Goal: Information Seeking & Learning: Learn about a topic

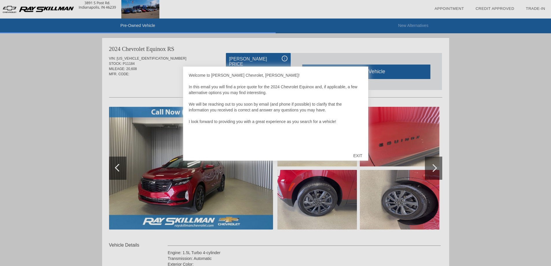
click at [362, 152] on div "EXIT" at bounding box center [357, 155] width 21 height 17
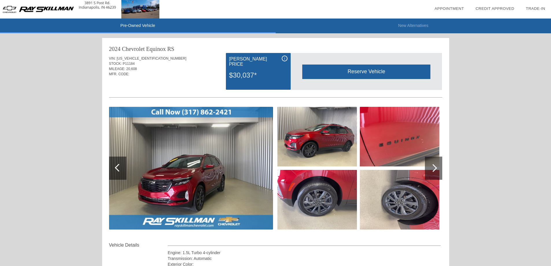
click at [271, 167] on img at bounding box center [191, 168] width 164 height 123
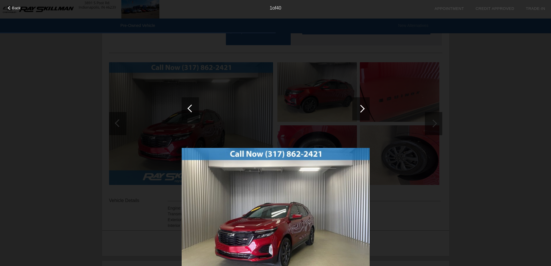
scroll to position [87, 0]
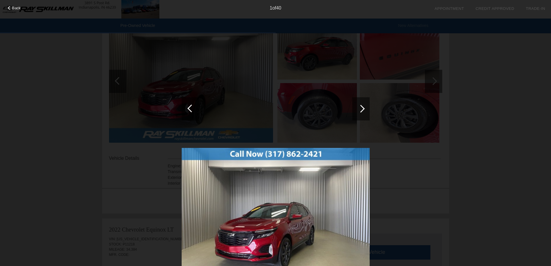
click at [369, 107] on div at bounding box center [360, 108] width 17 height 23
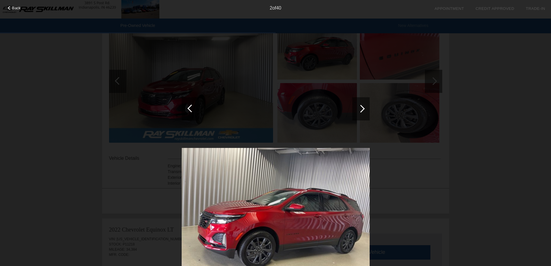
click at [366, 108] on div at bounding box center [360, 108] width 17 height 23
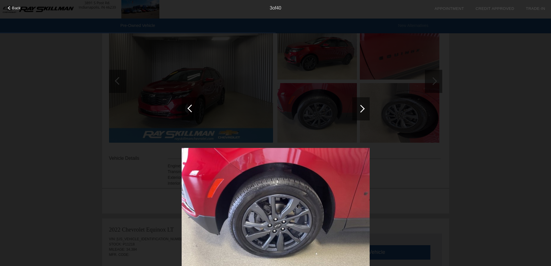
click at [366, 108] on div at bounding box center [360, 108] width 17 height 23
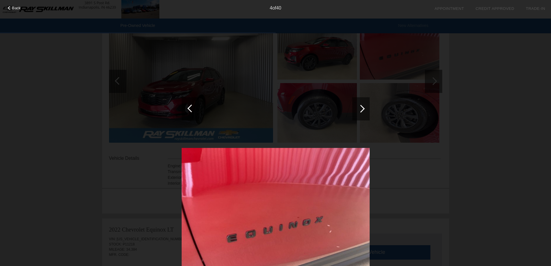
click at [366, 108] on div at bounding box center [360, 108] width 17 height 23
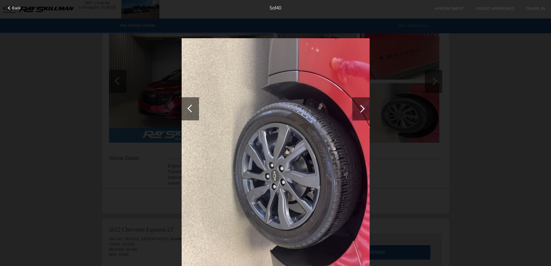
click at [366, 109] on div at bounding box center [360, 108] width 17 height 23
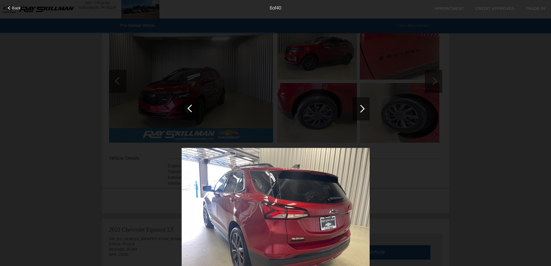
click at [366, 108] on div at bounding box center [360, 108] width 17 height 23
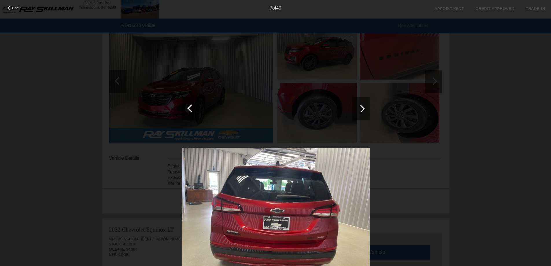
click at [366, 108] on div at bounding box center [360, 108] width 17 height 23
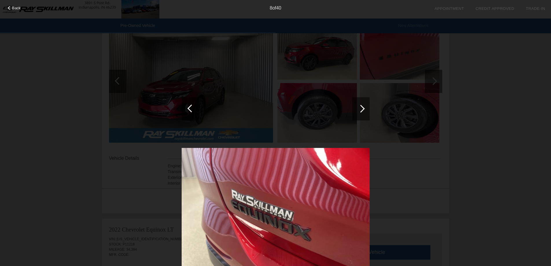
click at [366, 108] on div at bounding box center [360, 108] width 17 height 23
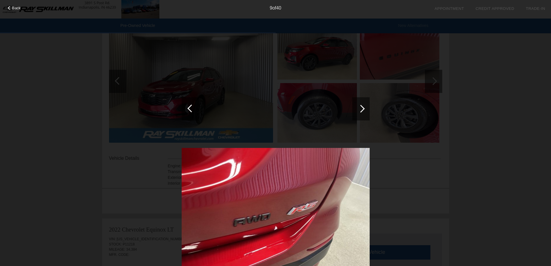
click at [365, 109] on div at bounding box center [360, 108] width 17 height 23
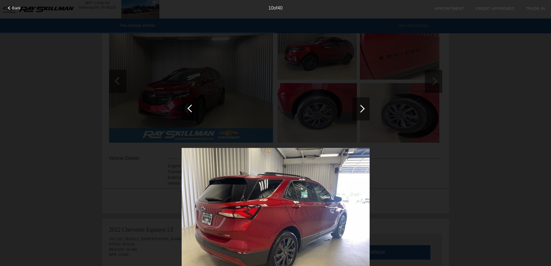
click at [365, 109] on div at bounding box center [360, 108] width 17 height 23
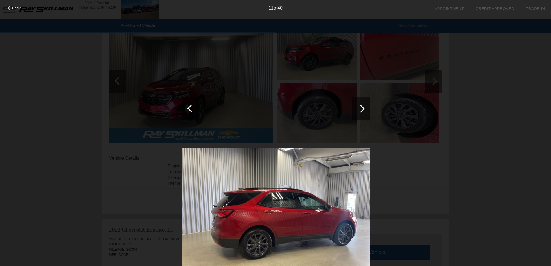
click at [365, 110] on div at bounding box center [360, 108] width 17 height 23
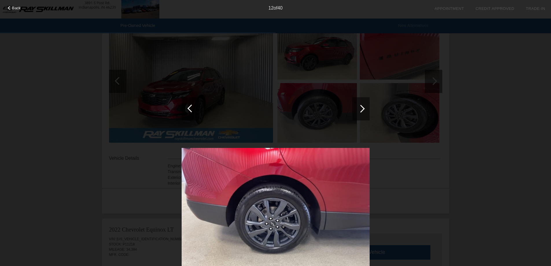
click at [365, 110] on div at bounding box center [360, 108] width 17 height 23
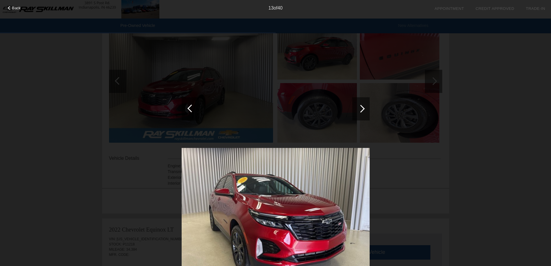
click at [365, 110] on div at bounding box center [360, 108] width 17 height 23
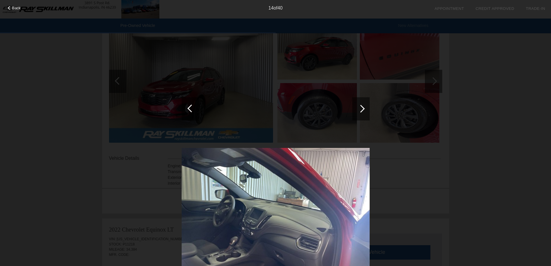
click at [365, 110] on div at bounding box center [360, 108] width 17 height 23
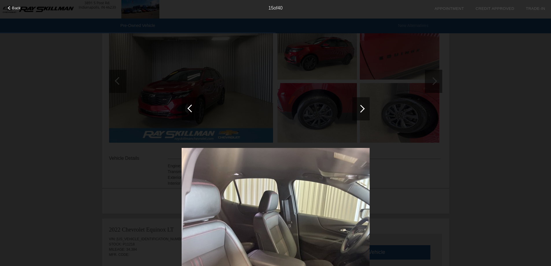
click at [365, 110] on div at bounding box center [360, 108] width 17 height 23
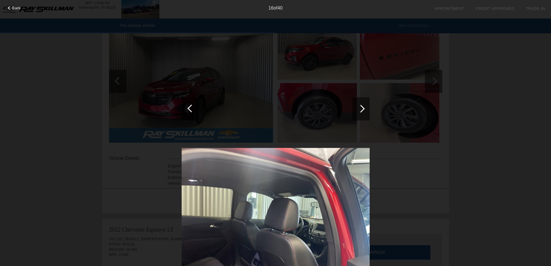
click at [365, 110] on div at bounding box center [360, 108] width 17 height 23
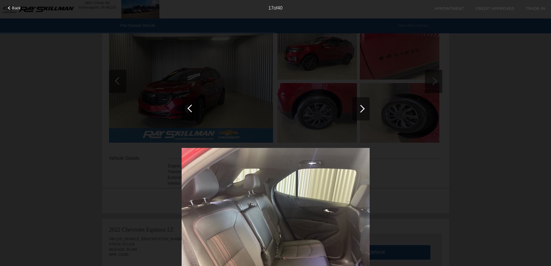
click at [450, 123] on div "Back 17 of 40" at bounding box center [275, 133] width 551 height 266
click at [363, 105] on div at bounding box center [360, 108] width 17 height 23
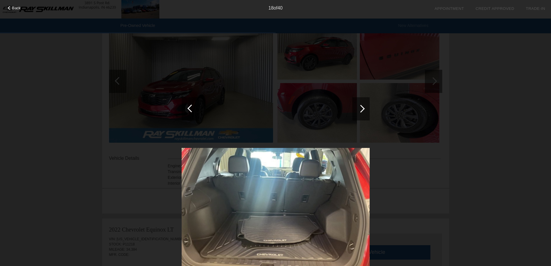
click at [363, 104] on div at bounding box center [360, 108] width 17 height 23
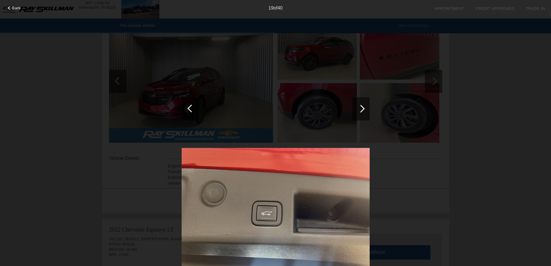
click at [363, 105] on div at bounding box center [360, 108] width 17 height 23
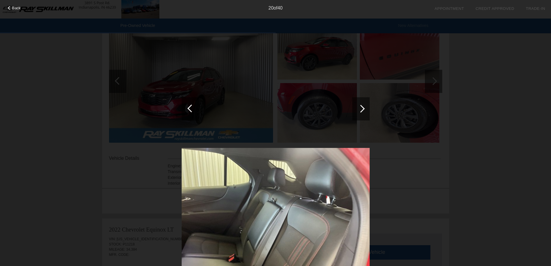
click at [363, 104] on div at bounding box center [360, 108] width 17 height 23
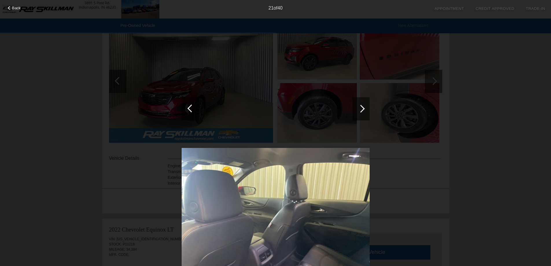
click at [363, 104] on div at bounding box center [360, 108] width 17 height 23
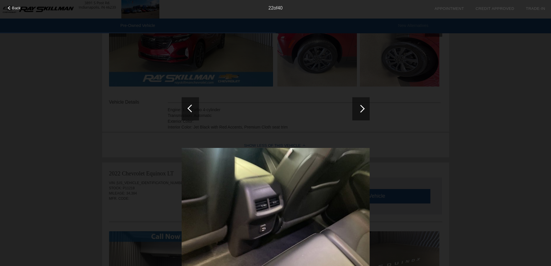
scroll to position [145, 0]
click at [22, 9] on div "22 of 40" at bounding box center [275, 6] width 551 height 12
click at [16, 9] on span "Back" at bounding box center [16, 8] width 9 height 4
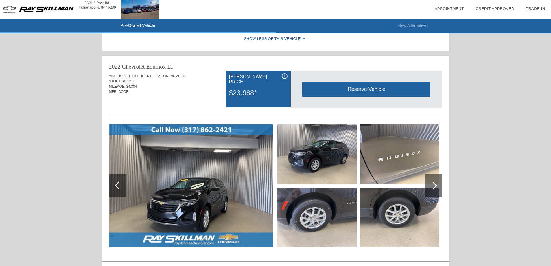
scroll to position [318, 0]
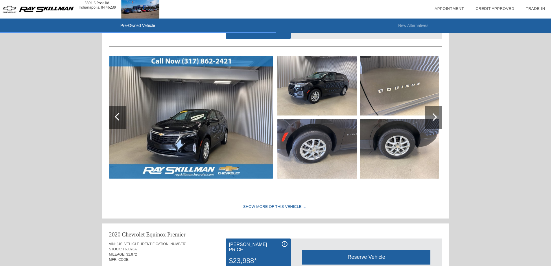
click at [224, 143] on img at bounding box center [191, 117] width 164 height 123
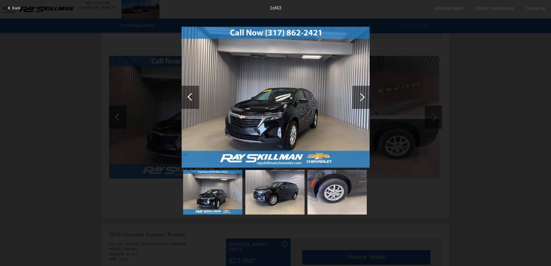
click at [357, 96] on div at bounding box center [360, 97] width 17 height 23
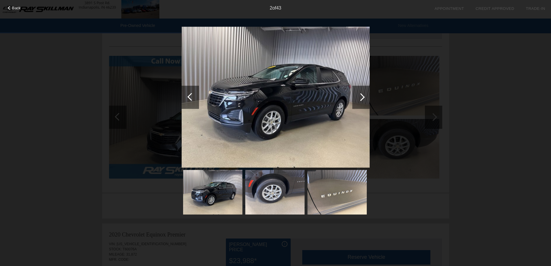
click at [358, 95] on div at bounding box center [360, 97] width 17 height 23
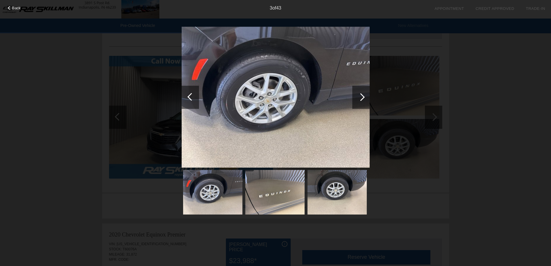
click at [358, 95] on div at bounding box center [360, 97] width 17 height 23
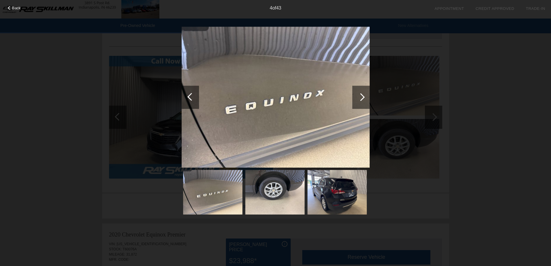
click at [358, 95] on div at bounding box center [360, 97] width 17 height 23
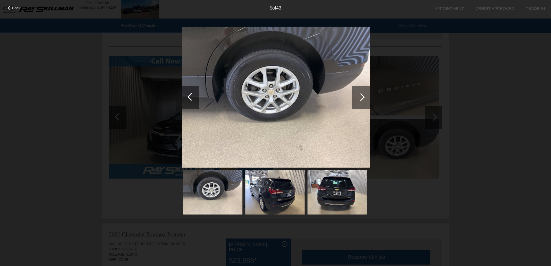
click at [368, 96] on div at bounding box center [360, 97] width 17 height 23
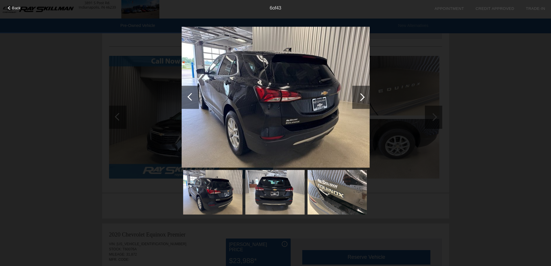
click at [362, 98] on div at bounding box center [361, 97] width 8 height 8
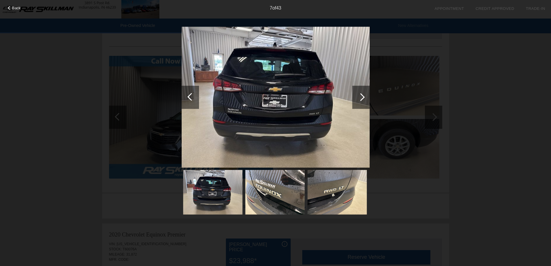
click at [362, 98] on div at bounding box center [361, 97] width 8 height 8
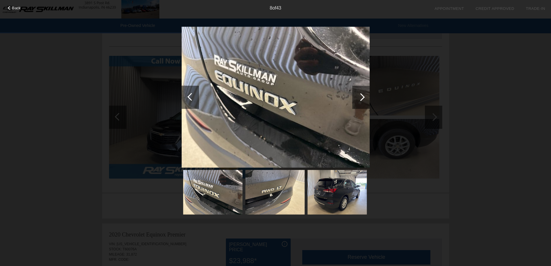
click at [362, 98] on div at bounding box center [361, 97] width 8 height 8
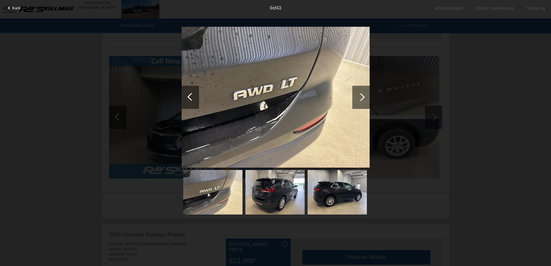
click at [362, 98] on div at bounding box center [361, 97] width 8 height 8
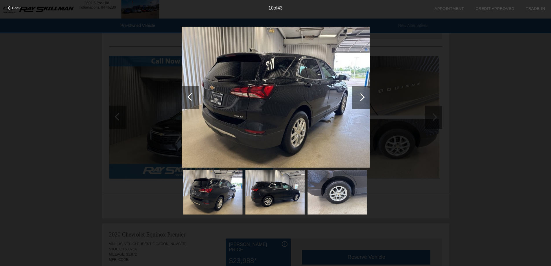
click at [362, 98] on div at bounding box center [361, 97] width 8 height 8
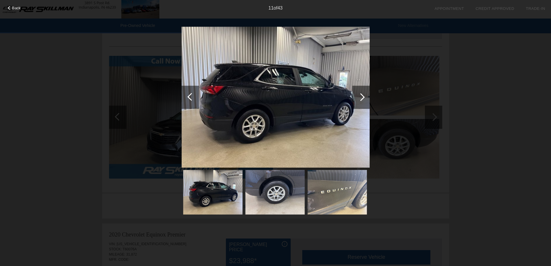
click at [362, 99] on div at bounding box center [361, 97] width 8 height 8
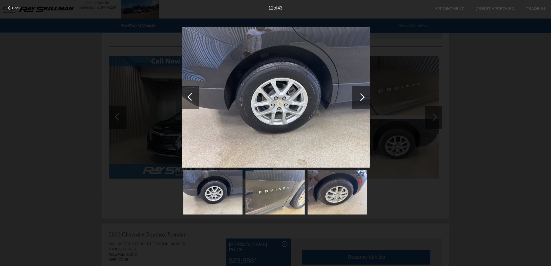
click at [13, 10] on span "Back" at bounding box center [16, 8] width 9 height 4
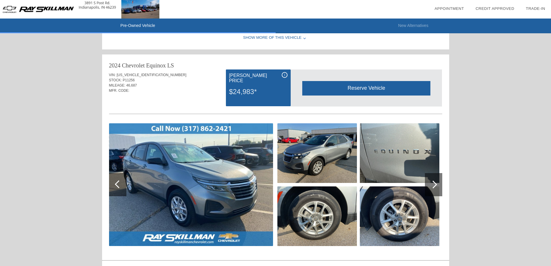
scroll to position [752, 0]
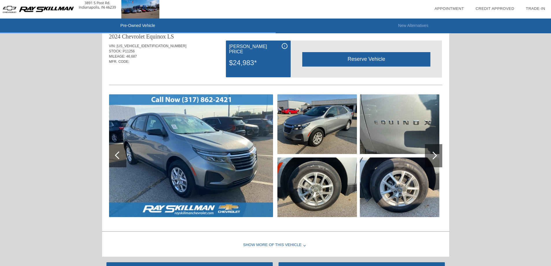
click at [244, 188] on img at bounding box center [191, 155] width 164 height 123
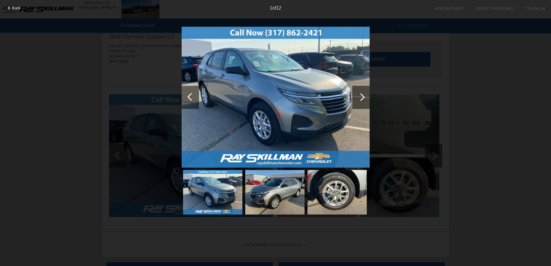
click at [367, 99] on div at bounding box center [360, 97] width 17 height 23
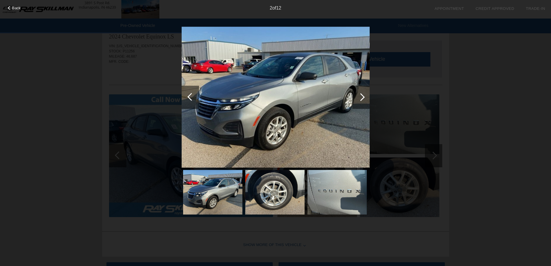
click at [366, 99] on div at bounding box center [360, 97] width 17 height 23
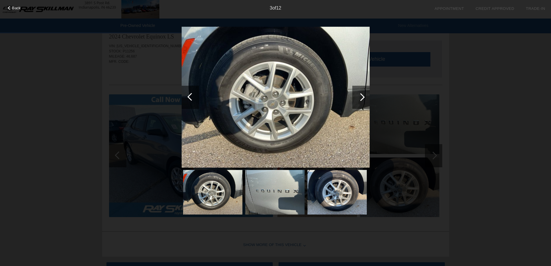
click at [366, 99] on div at bounding box center [360, 97] width 17 height 23
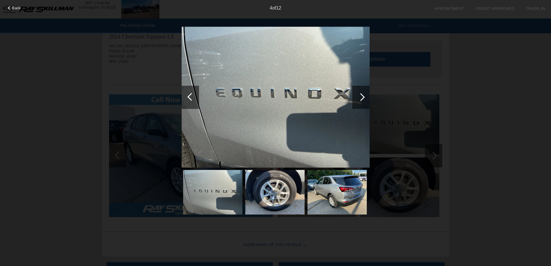
click at [366, 99] on div at bounding box center [360, 97] width 17 height 23
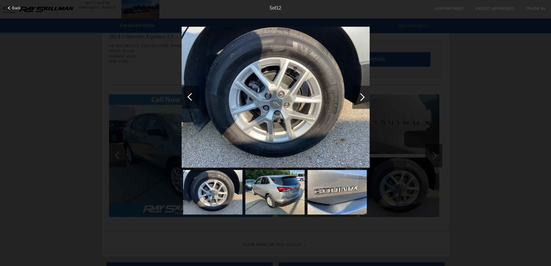
click at [367, 100] on div at bounding box center [360, 97] width 17 height 23
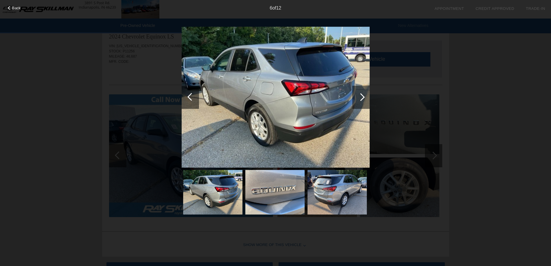
click at [353, 90] on div at bounding box center [360, 97] width 17 height 23
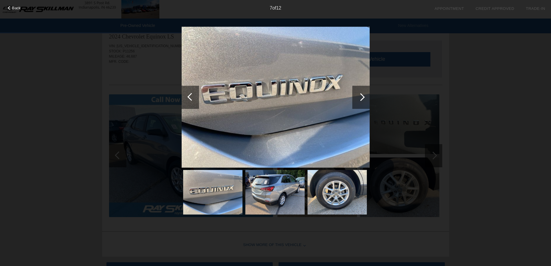
click at [369, 89] on div at bounding box center [360, 97] width 17 height 23
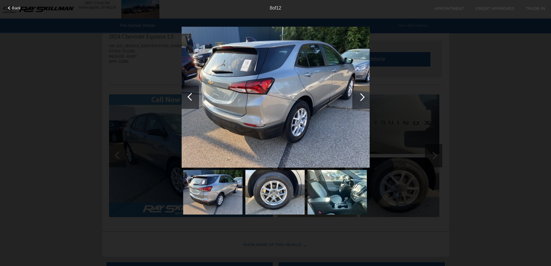
click at [364, 98] on div at bounding box center [360, 97] width 17 height 23
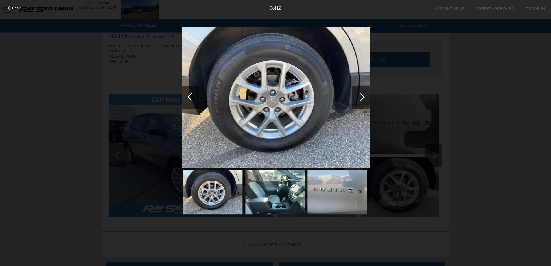
click at [364, 98] on div at bounding box center [360, 97] width 17 height 23
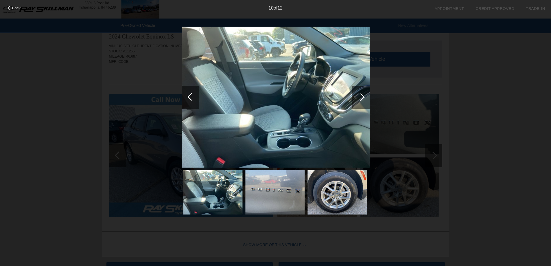
click at [365, 98] on div at bounding box center [360, 97] width 17 height 23
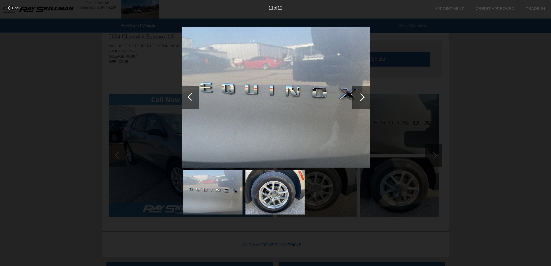
click at [365, 98] on div at bounding box center [360, 97] width 17 height 23
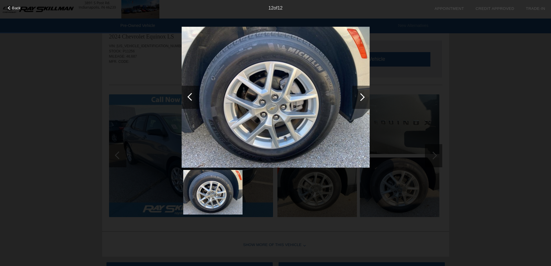
click at [365, 98] on div at bounding box center [360, 97] width 17 height 23
click at [365, 102] on div at bounding box center [360, 97] width 17 height 23
click at [16, 8] on span "Back" at bounding box center [16, 8] width 9 height 4
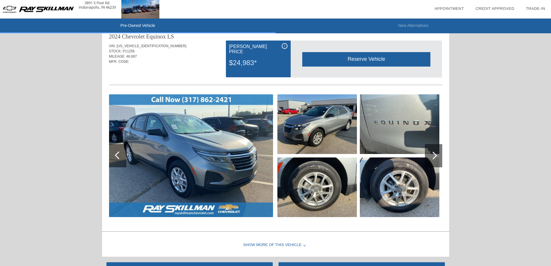
scroll to position [838, 0]
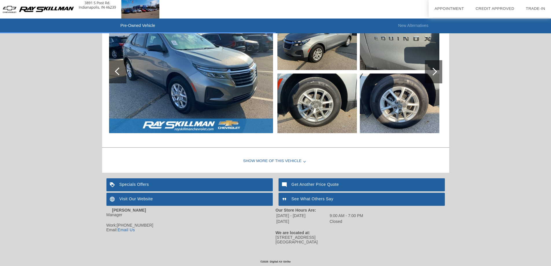
click at [297, 161] on div "Show More of this Vehicle" at bounding box center [275, 160] width 347 height 23
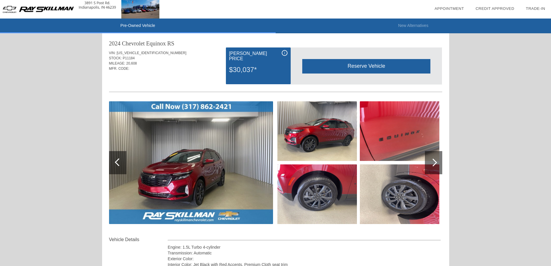
scroll to position [0, 0]
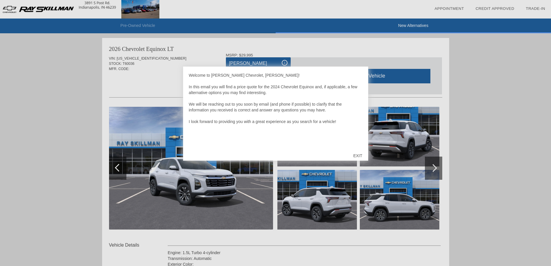
click at [362, 157] on div "EXIT" at bounding box center [357, 155] width 21 height 17
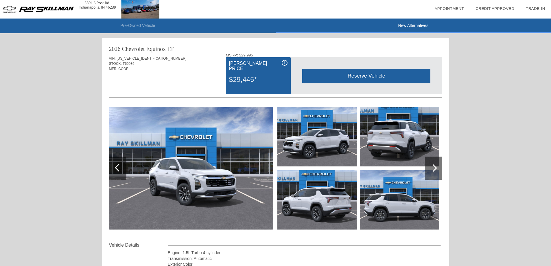
click at [432, 170] on div at bounding box center [433, 168] width 8 height 8
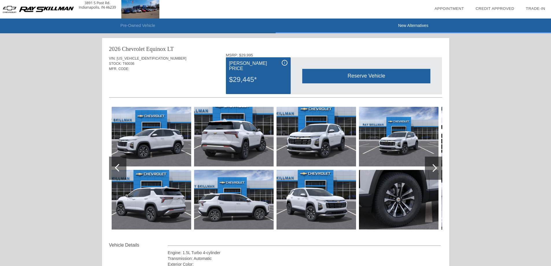
click at [432, 169] on div at bounding box center [433, 168] width 8 height 8
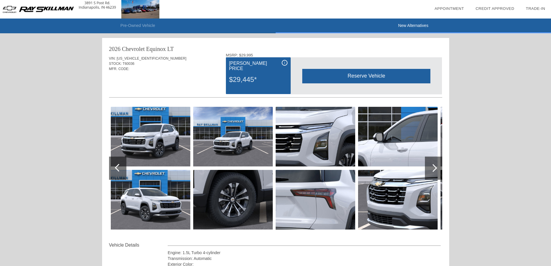
click at [432, 169] on div at bounding box center [433, 168] width 8 height 8
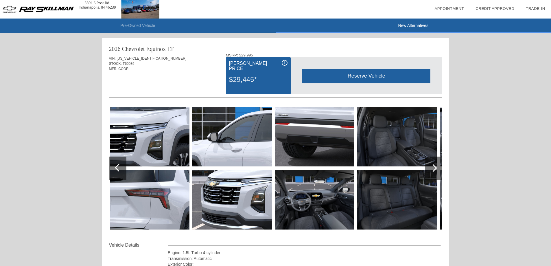
click at [432, 169] on div at bounding box center [433, 168] width 8 height 8
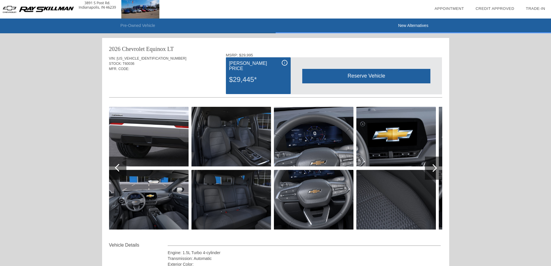
click at [432, 170] on div at bounding box center [433, 168] width 8 height 8
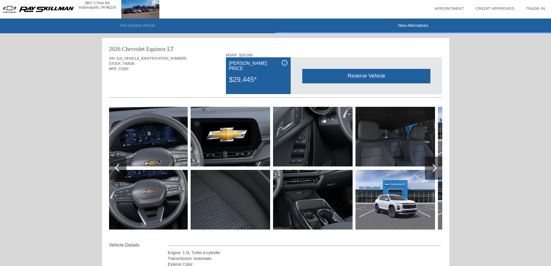
click at [432, 170] on div at bounding box center [433, 168] width 8 height 8
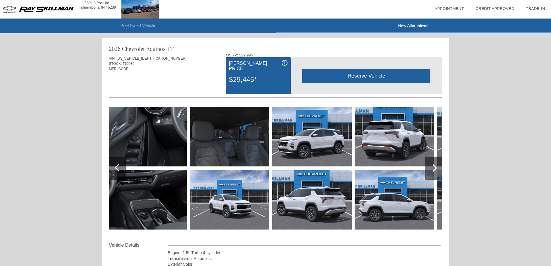
click at [431, 170] on div at bounding box center [433, 168] width 8 height 8
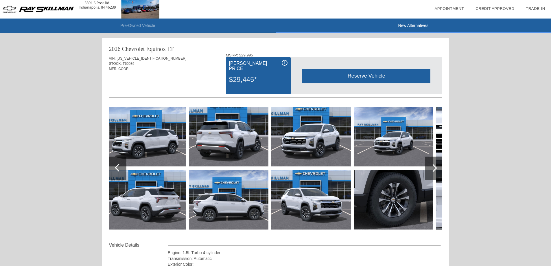
click at [431, 170] on div at bounding box center [433, 167] width 17 height 23
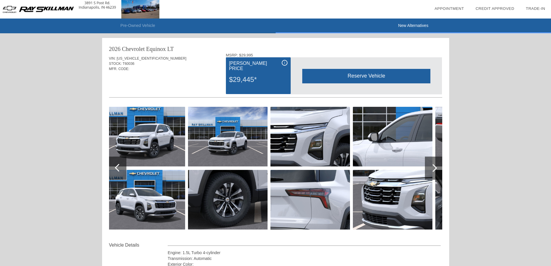
click at [431, 171] on div at bounding box center [433, 167] width 17 height 23
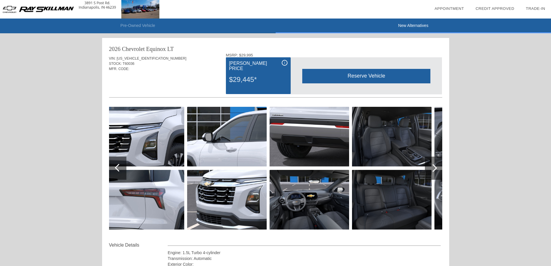
click at [432, 171] on div at bounding box center [433, 167] width 17 height 23
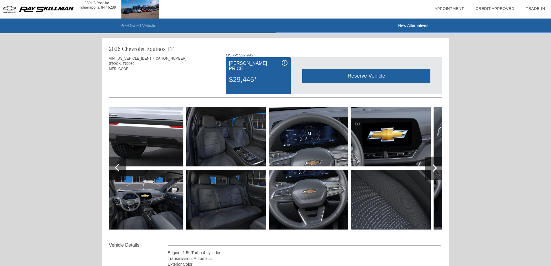
click at [430, 171] on div at bounding box center [433, 167] width 17 height 23
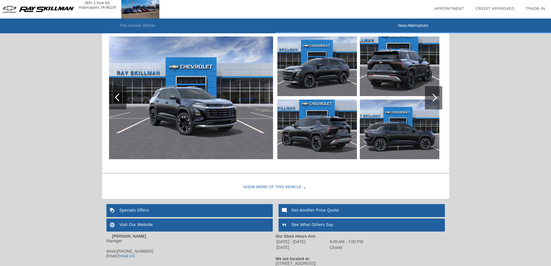
scroll to position [602, 0]
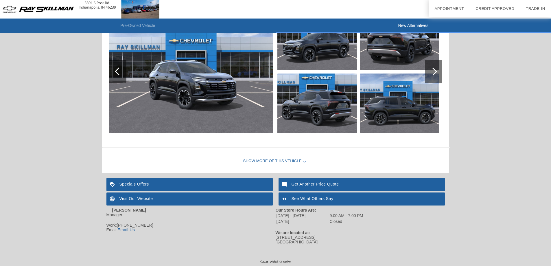
click at [297, 158] on div "Show More of this Vehicle" at bounding box center [275, 160] width 347 height 23
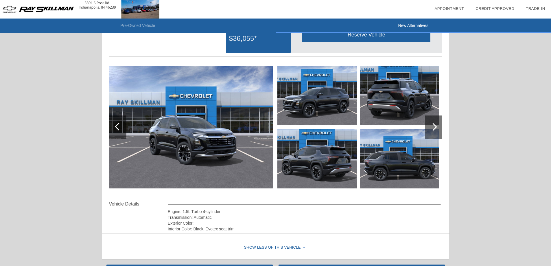
scroll to position [544, 0]
click at [434, 127] on div at bounding box center [433, 127] width 8 height 8
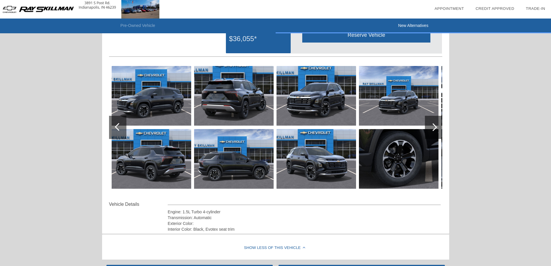
click at [432, 130] on div at bounding box center [433, 127] width 8 height 8
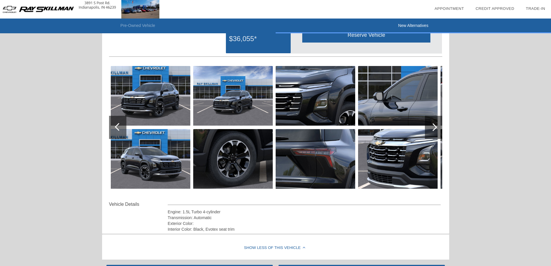
click at [431, 130] on div at bounding box center [433, 127] width 17 height 23
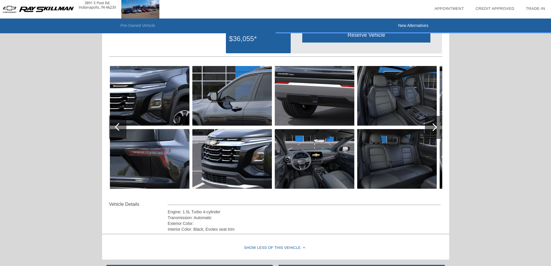
click at [431, 130] on div at bounding box center [433, 127] width 17 height 23
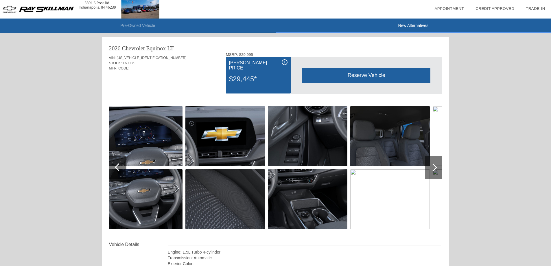
scroll to position [0, 0]
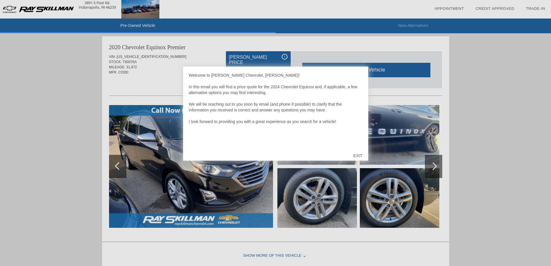
click at [360, 156] on div "EXIT" at bounding box center [357, 155] width 21 height 17
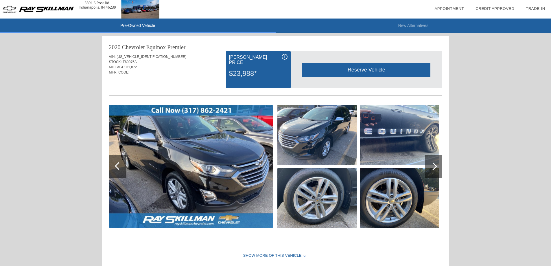
click at [435, 169] on div at bounding box center [433, 166] width 17 height 23
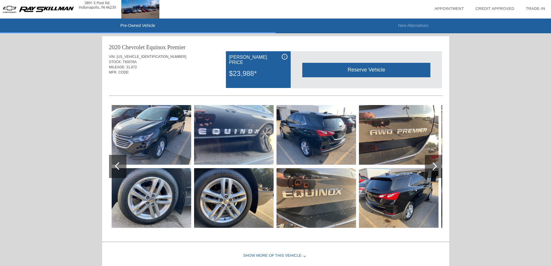
click at [435, 169] on div at bounding box center [433, 166] width 17 height 23
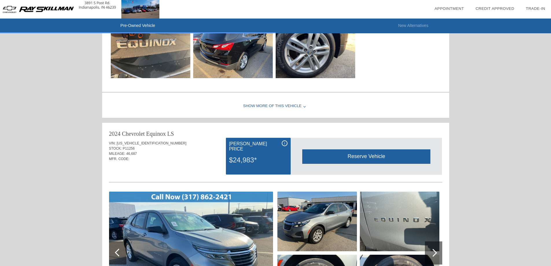
scroll to position [650, 0]
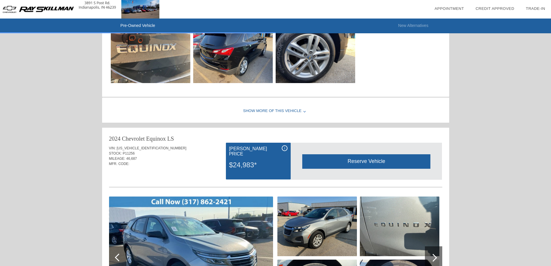
click at [271, 108] on div "Show More of this Vehicle" at bounding box center [275, 110] width 347 height 23
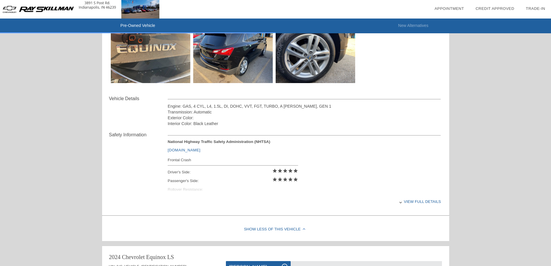
drag, startPoint x: 422, startPoint y: 200, endPoint x: 419, endPoint y: 200, distance: 3.2
click at [421, 200] on div "View full details" at bounding box center [304, 201] width 273 height 14
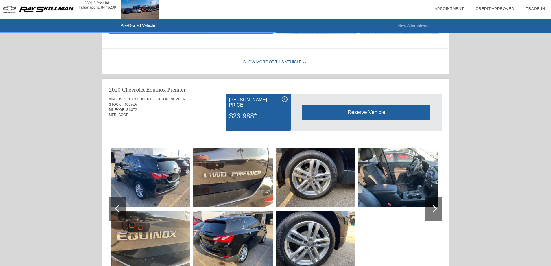
scroll to position [491, 0]
